Goal: Task Accomplishment & Management: Manage account settings

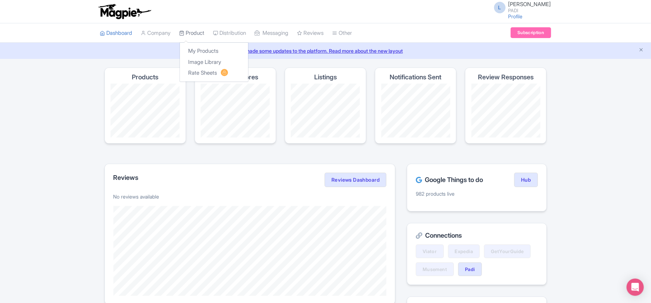
click at [195, 34] on link "Product" at bounding box center [192, 33] width 25 height 20
click at [195, 49] on link "My Products" at bounding box center [214, 51] width 68 height 11
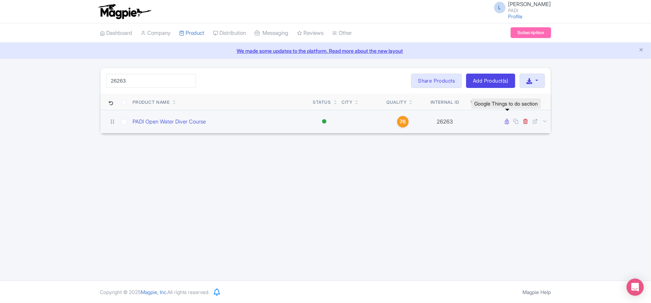
type input "26263"
click at [507, 122] on icon at bounding box center [507, 121] width 4 height 5
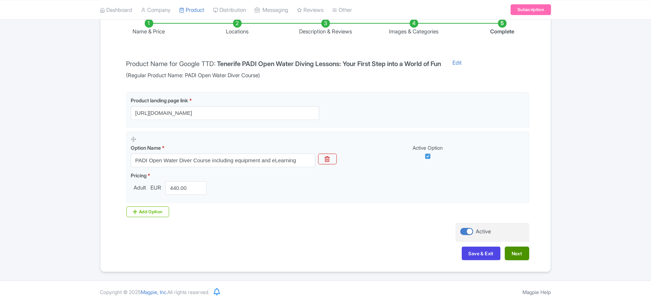
scroll to position [126, 0]
click at [516, 257] on button "Next" at bounding box center [517, 254] width 24 height 14
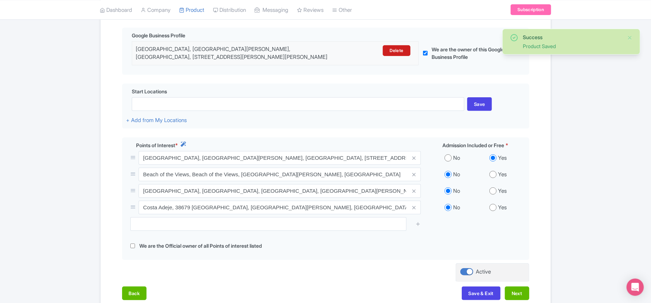
scroll to position [174, 0]
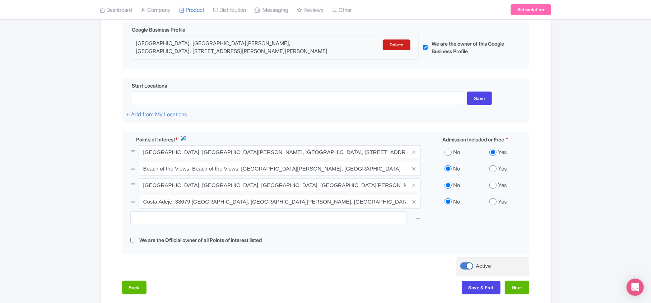
click at [20, 85] on div "Success Product Saved ← Back to Products PADI Open Water Diver Course ID# JYTDI…" at bounding box center [325, 104] width 651 height 423
